Goal: Task Accomplishment & Management: Manage account settings

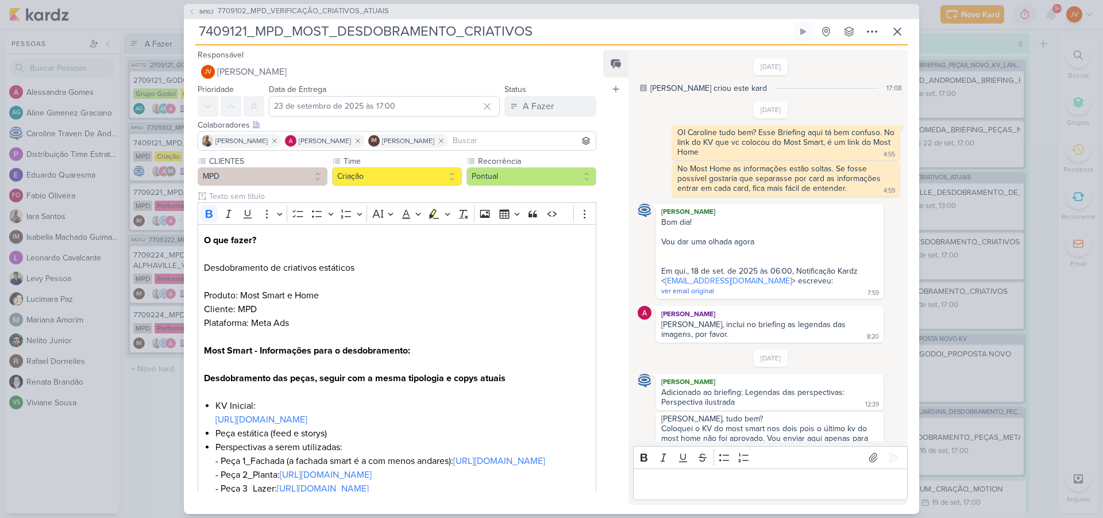
scroll to position [229, 0]
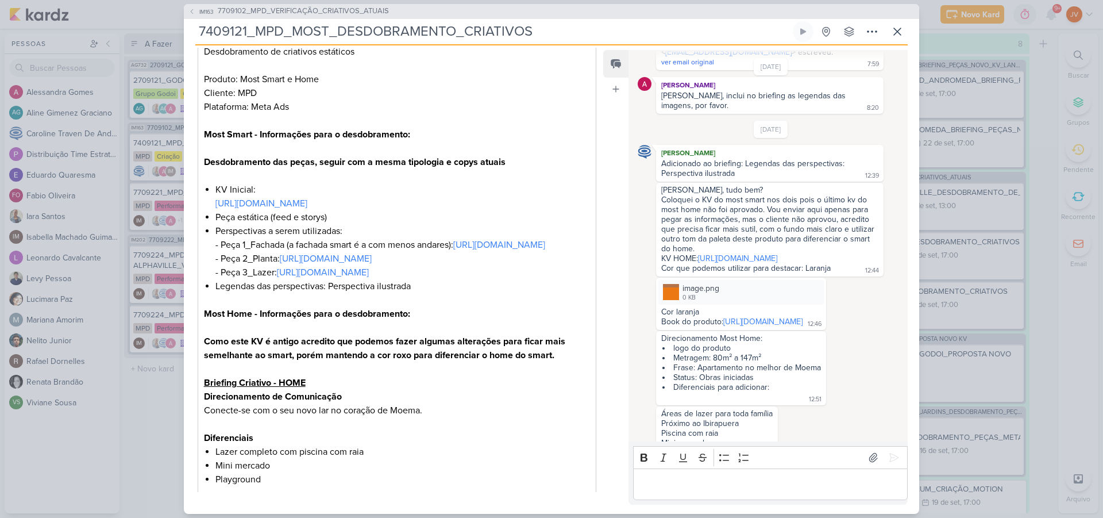
drag, startPoint x: 0, startPoint y: 0, endPoint x: 472, endPoint y: 33, distance: 473.4
click at [471, 29] on input "7409121_MPD_MOST_DESDOBRAMENTO_CRIATIVOS" at bounding box center [492, 31] width 595 height 21
click at [1054, 114] on div "IM163 7709102_MPD_VERIFICAÇÃO_CRIATIVOS_ATUAIS 7409121_MPD_MOST_DESDOBRAMENTO_C…" at bounding box center [551, 259] width 1103 height 518
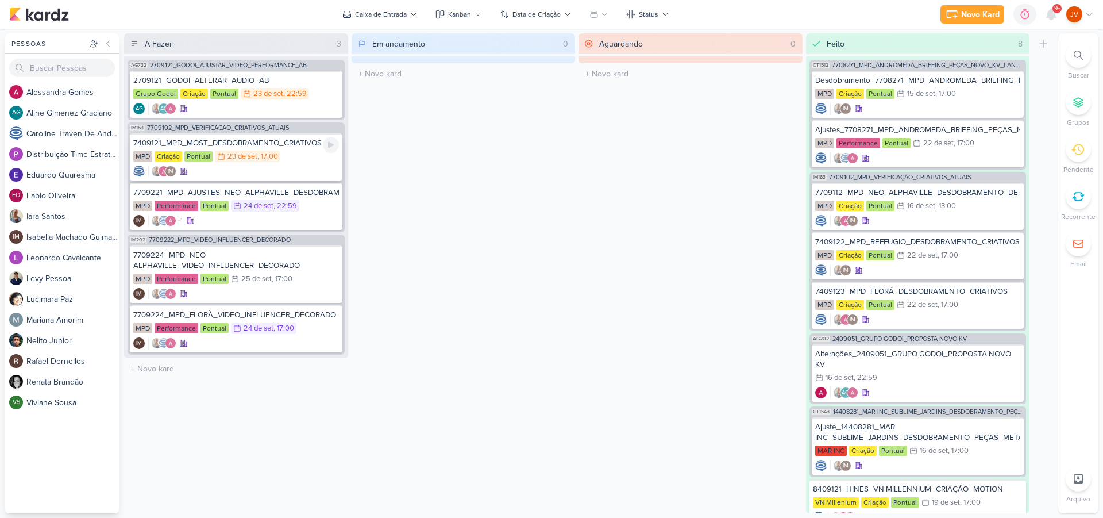
click at [267, 143] on div "7409121_MPD_MOST_DESDOBRAMENTO_CRIATIVOS" at bounding box center [236, 143] width 206 height 10
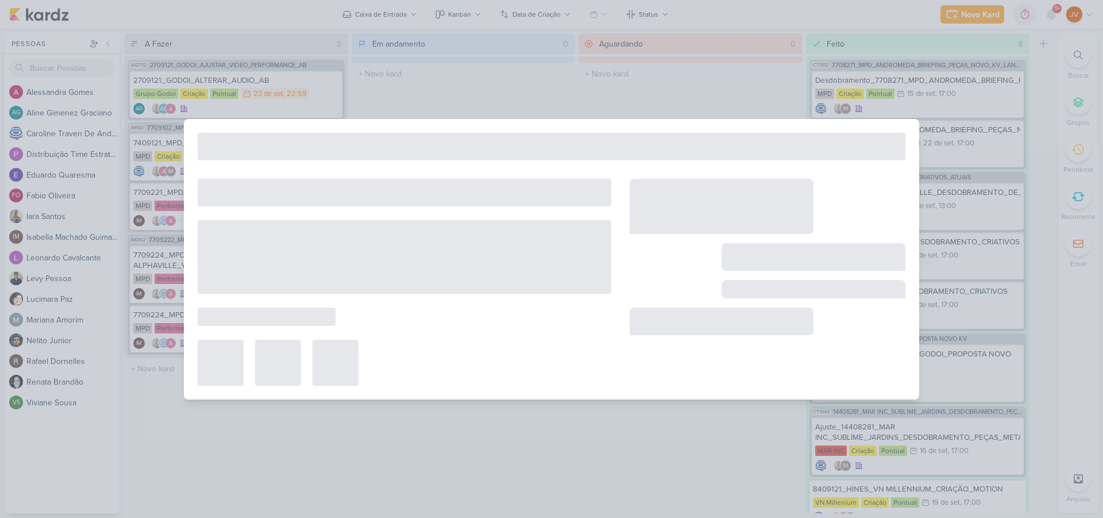
drag, startPoint x: 267, startPoint y: 143, endPoint x: 273, endPoint y: 145, distance: 6.6
click at [267, 143] on div at bounding box center [552, 147] width 708 height 28
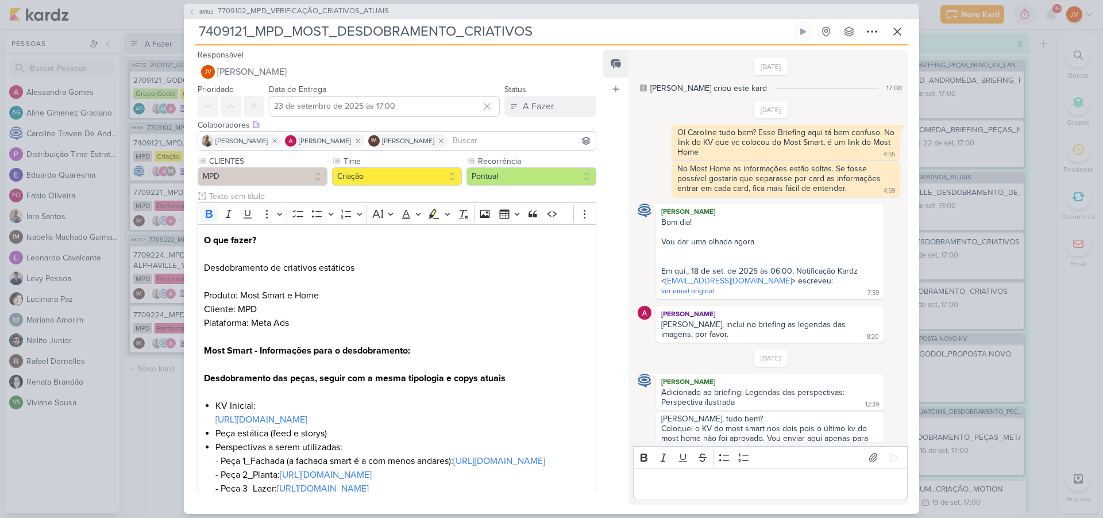
scroll to position [334, 0]
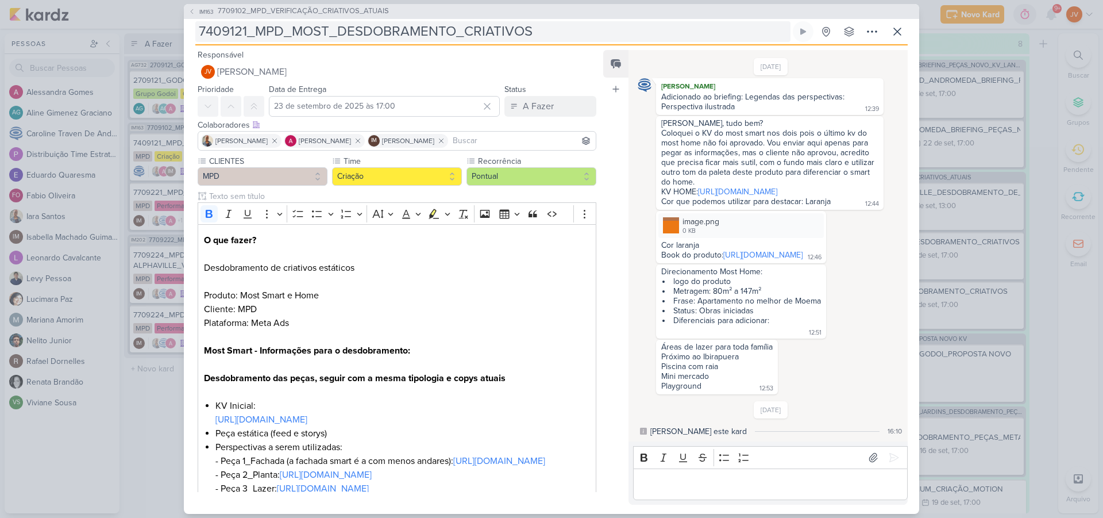
click at [412, 32] on input "7409121_MPD_MOST_DESDOBRAMENTO_CRIATIVOS" at bounding box center [492, 31] width 595 height 21
click at [681, 483] on p "Editor editing area: main" at bounding box center [770, 484] width 263 height 14
click at [649, 483] on p "Editor editing area: main" at bounding box center [770, 484] width 263 height 14
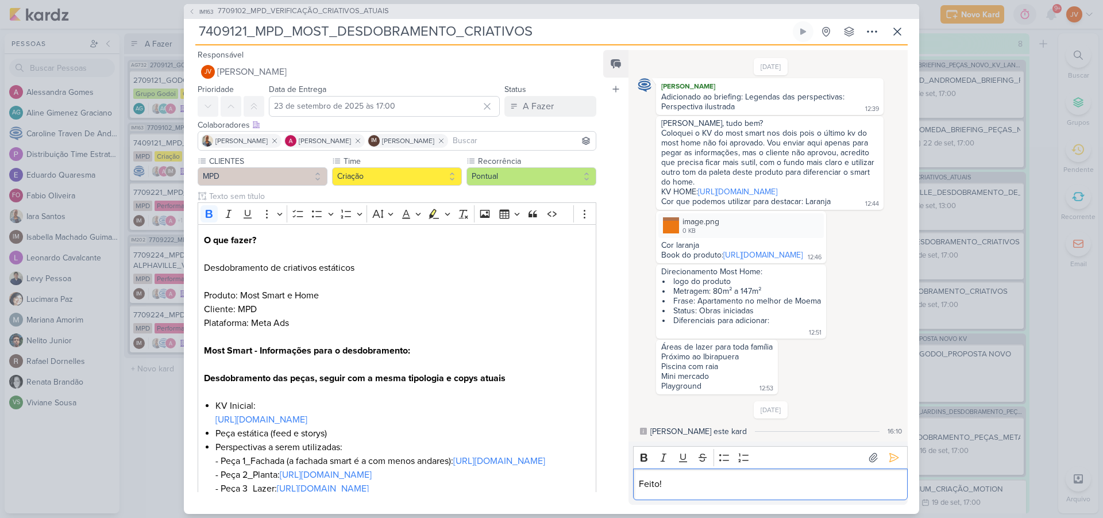
scroll to position [362, 0]
click at [890, 452] on icon at bounding box center [893, 457] width 11 height 11
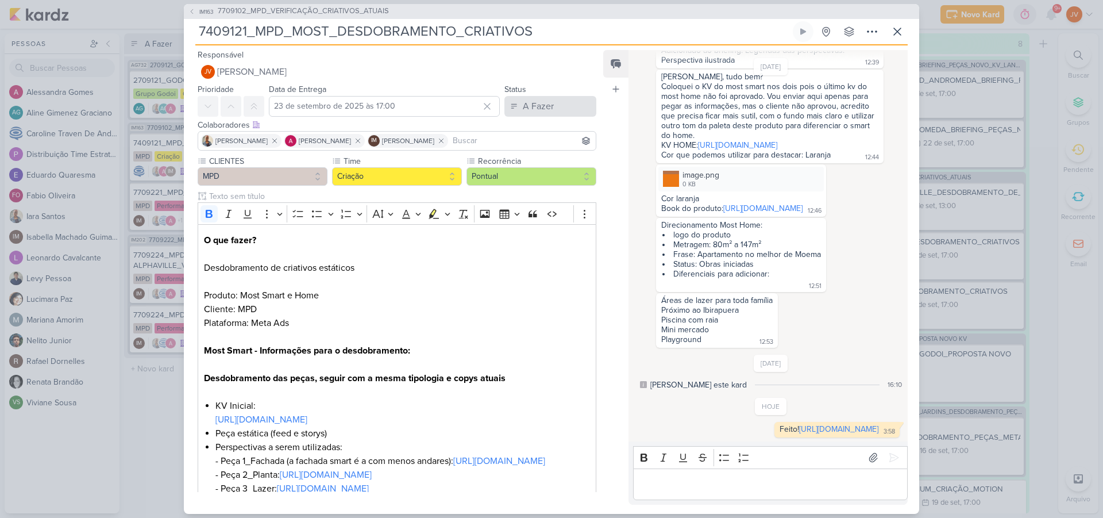
click at [563, 109] on button "A Fazer" at bounding box center [550, 106] width 92 height 21
click at [542, 169] on div "Aguardando" at bounding box center [537, 170] width 44 height 12
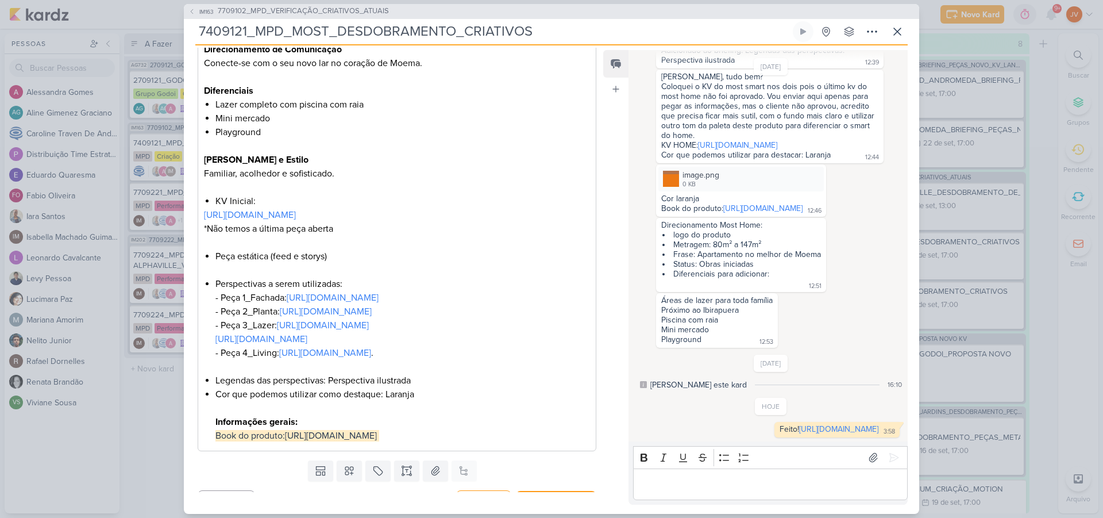
scroll to position [710, 0]
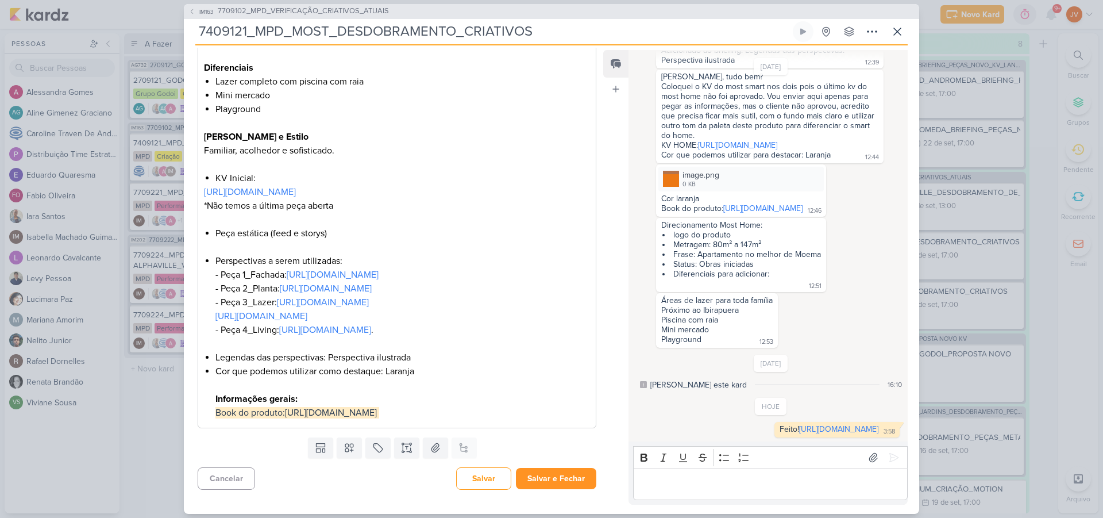
click at [554, 477] on button "Salvar e Fechar" at bounding box center [556, 478] width 80 height 21
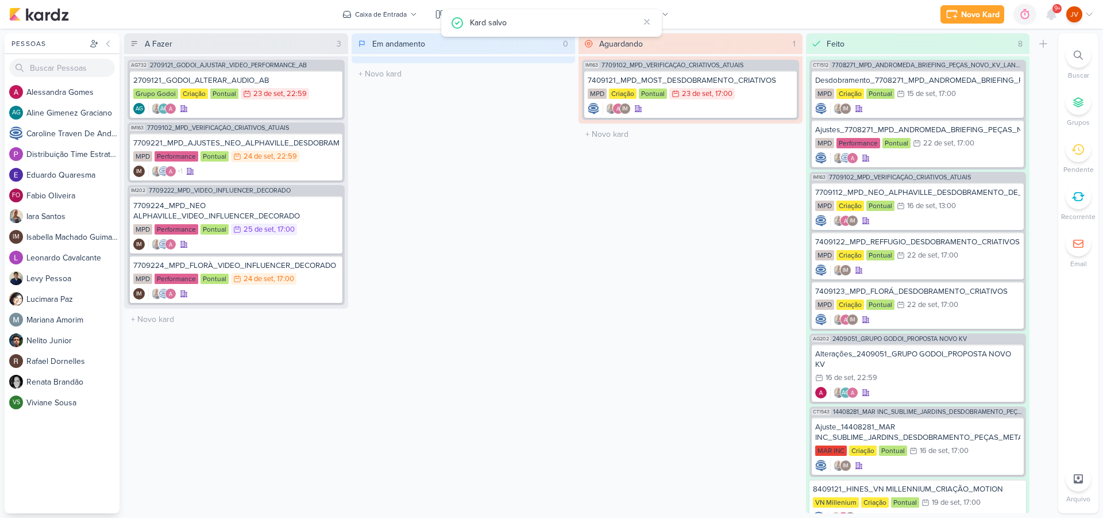
click at [553, 285] on div "Em andamento 0 Mover Para Esquerda Mover Para Direita [GEOGRAPHIC_DATA] O títul…" at bounding box center [464, 273] width 224 height 480
click at [271, 91] on div "23 de set" at bounding box center [268, 93] width 30 height 7
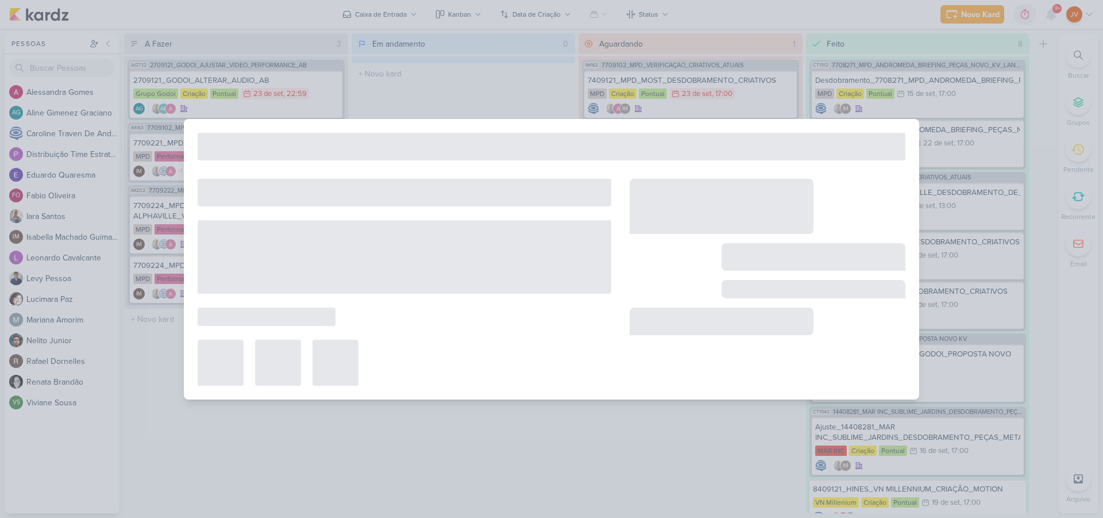
type input "2709121_GODOI_ALTERAR_AUDIO_AB"
type input "[DATE] 22:59"
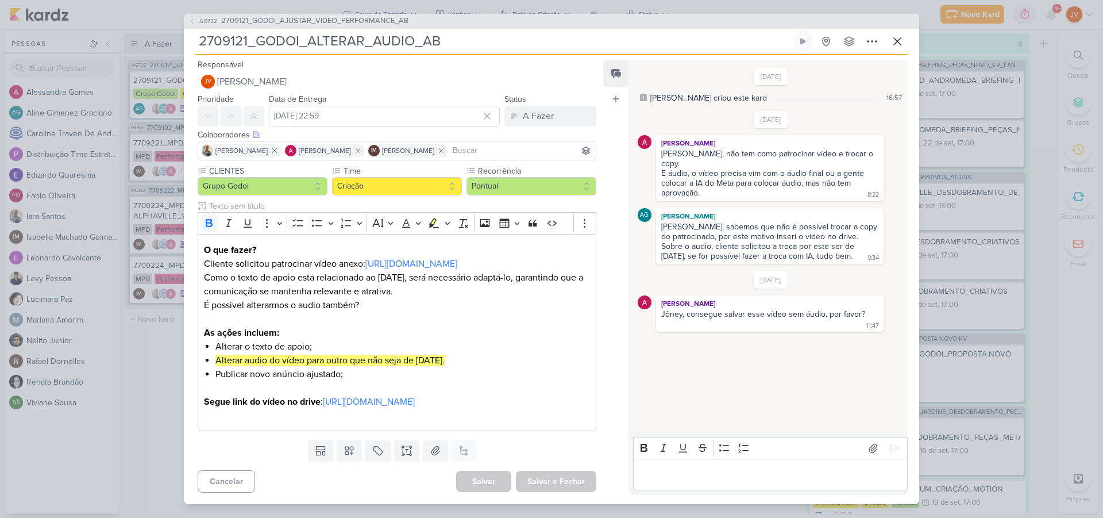
scroll to position [0, 0]
click at [403, 407] on link "[URL][DOMAIN_NAME]" at bounding box center [369, 401] width 92 height 11
click at [392, 407] on link "[URL][DOMAIN_NAME]" at bounding box center [369, 401] width 92 height 11
drag, startPoint x: 653, startPoint y: 477, endPoint x: 661, endPoint y: 477, distance: 8.0
click at [655, 477] on p "Editor editing area: main" at bounding box center [770, 475] width 263 height 14
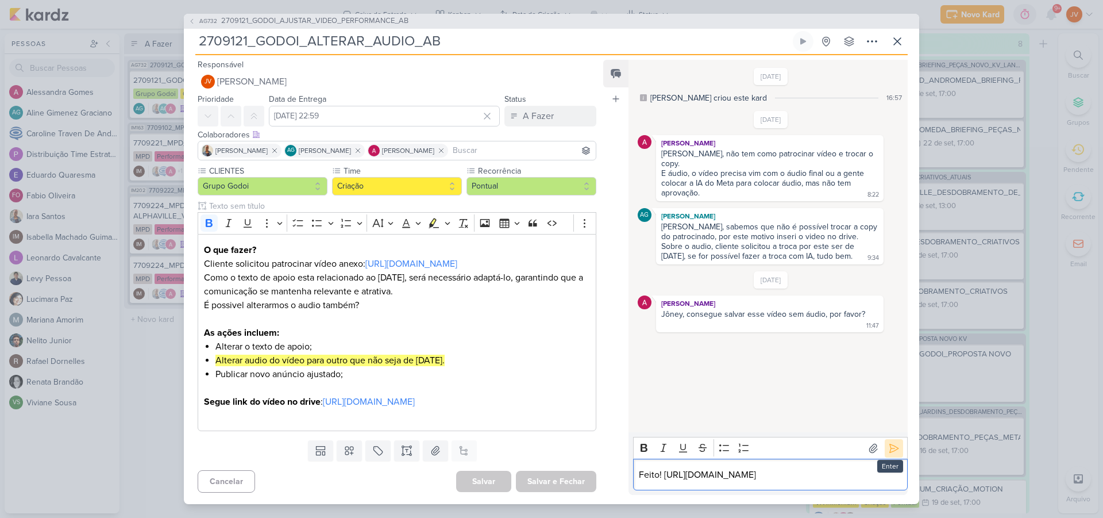
click at [891, 442] on icon at bounding box center [893, 447] width 11 height 11
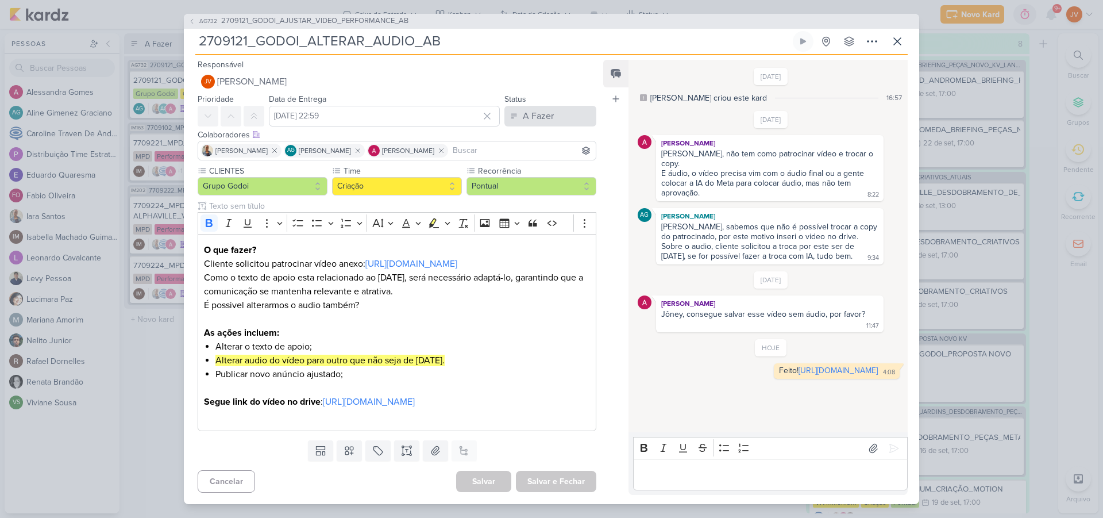
click at [566, 111] on button "A Fazer" at bounding box center [550, 116] width 92 height 21
click at [546, 174] on div "Aguardando" at bounding box center [537, 180] width 44 height 12
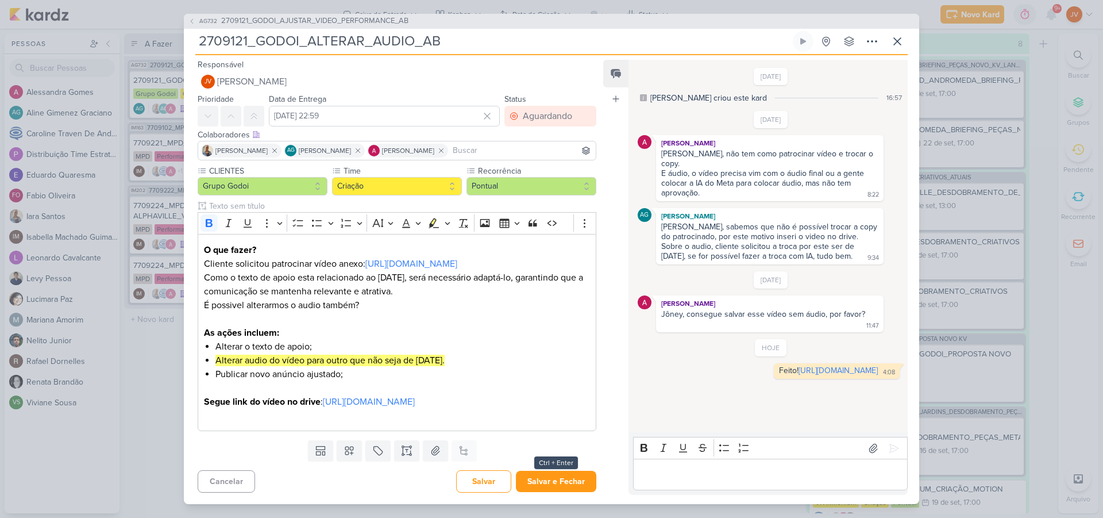
click at [558, 488] on button "Salvar e Fechar" at bounding box center [556, 481] width 80 height 21
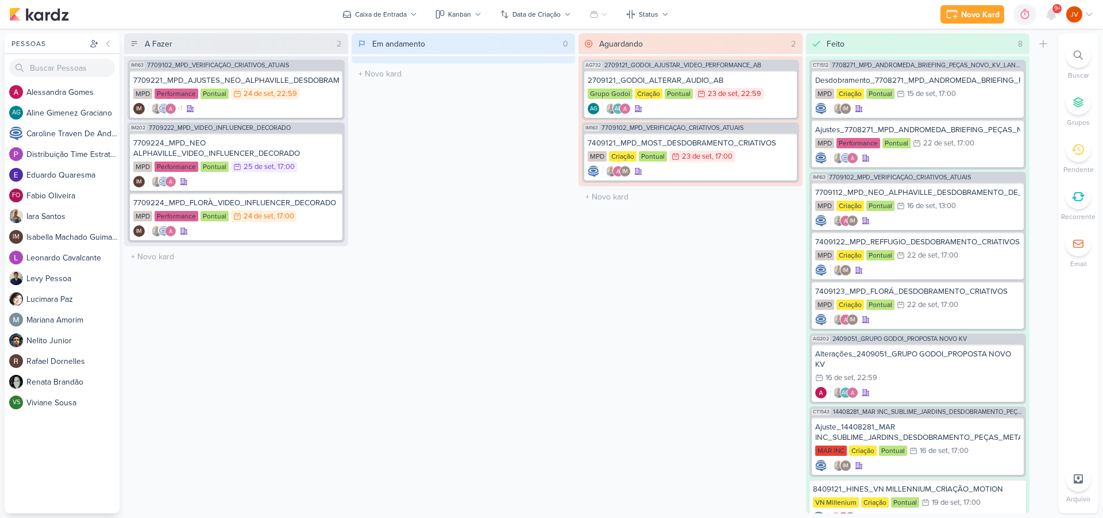
click at [456, 207] on div "Em andamento 0 Mover Para Esquerda Mover Para Direita [GEOGRAPHIC_DATA] O títul…" at bounding box center [464, 273] width 224 height 480
click at [453, 208] on div "Em andamento 0 Mover Para Esquerda Mover Para Direita [GEOGRAPHIC_DATA] O títul…" at bounding box center [464, 273] width 224 height 480
click at [697, 80] on div "2709121_GODOI_ALTERAR_AUDIO_AB" at bounding box center [691, 80] width 206 height 10
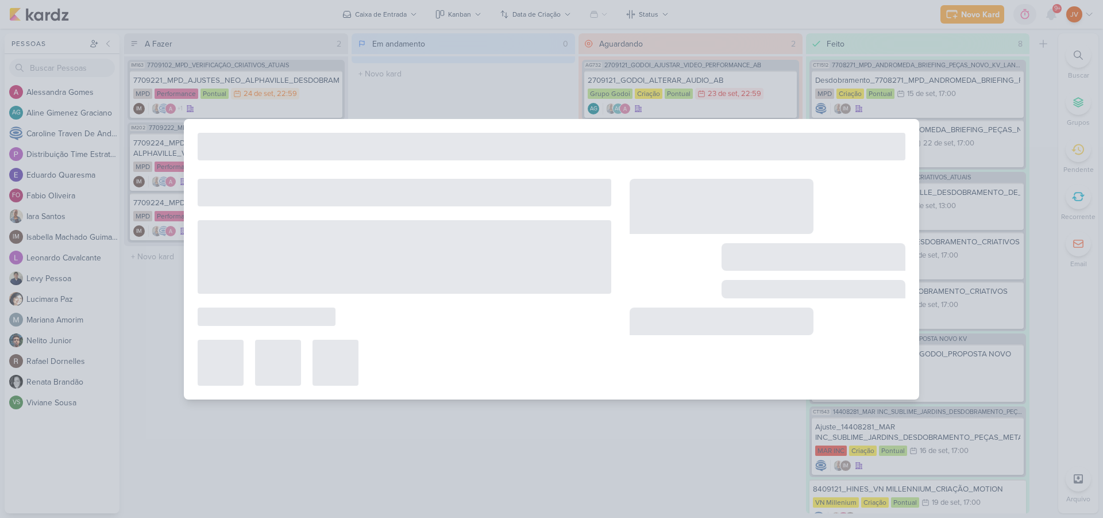
click at [697, 80] on div "AG732 2709121_GODOI_AJUSTAR_VIDEO_PERFORMANCE_AB 2709121_GODOI_ALTERAR_AUDIO_AB" at bounding box center [551, 259] width 1103 height 518
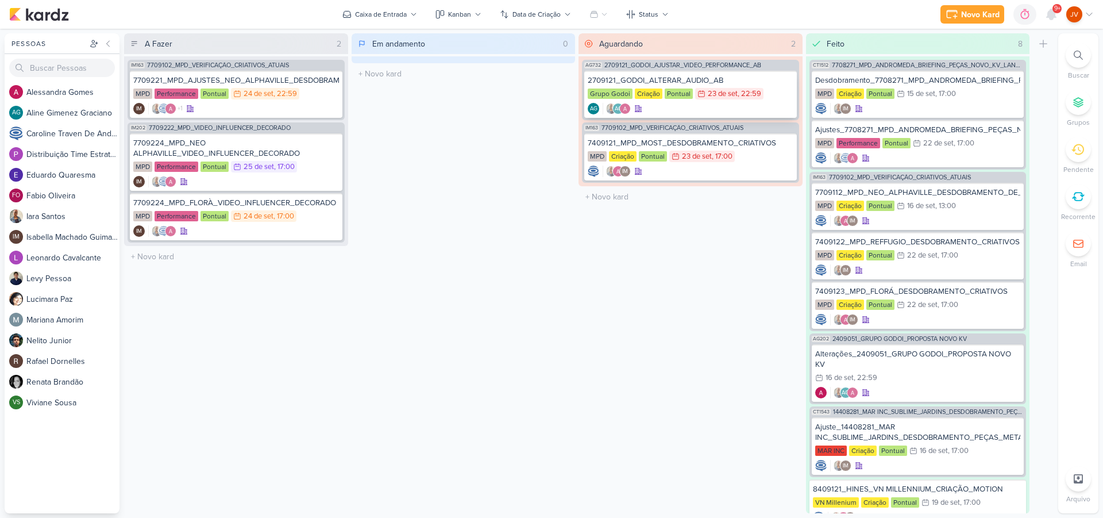
click at [697, 80] on div "2709121_GODOI_ALTERAR_AUDIO_AB" at bounding box center [691, 80] width 206 height 10
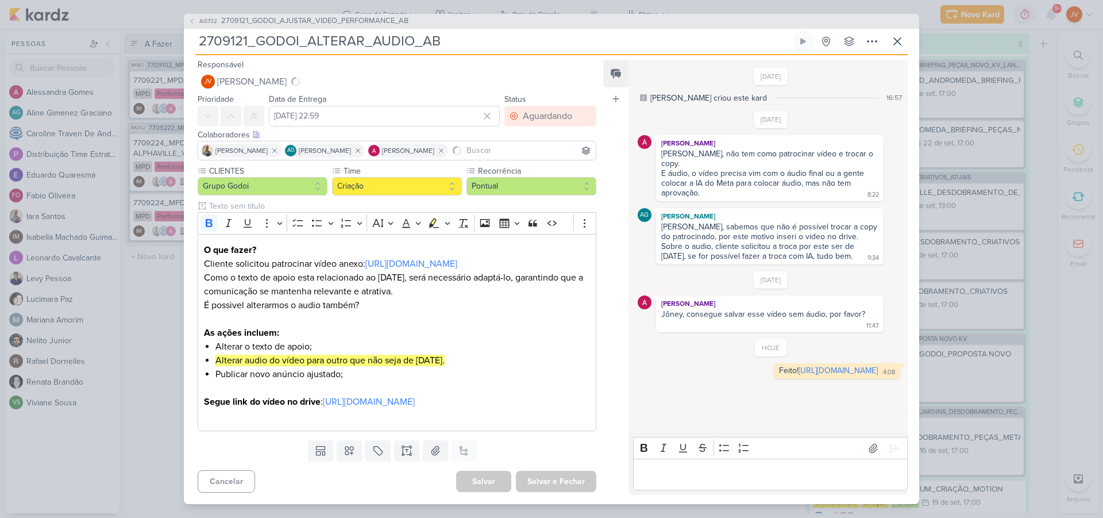
click at [697, 80] on div "[DATE] [PERSON_NAME] criou este kard 16:57" at bounding box center [771, 86] width 267 height 36
click at [429, 39] on input "2709121_GODOI_ALTERAR_AUDIO_AB" at bounding box center [492, 41] width 595 height 21
